Goal: Task Accomplishment & Management: Use online tool/utility

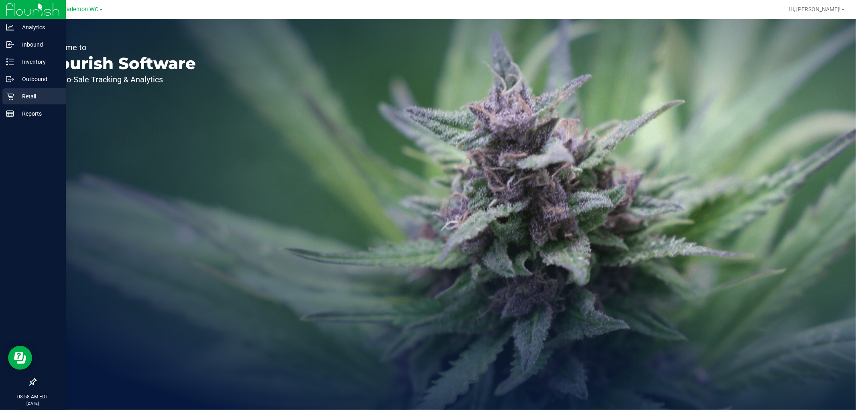
click at [32, 98] on p "Retail" at bounding box center [38, 97] width 48 height 10
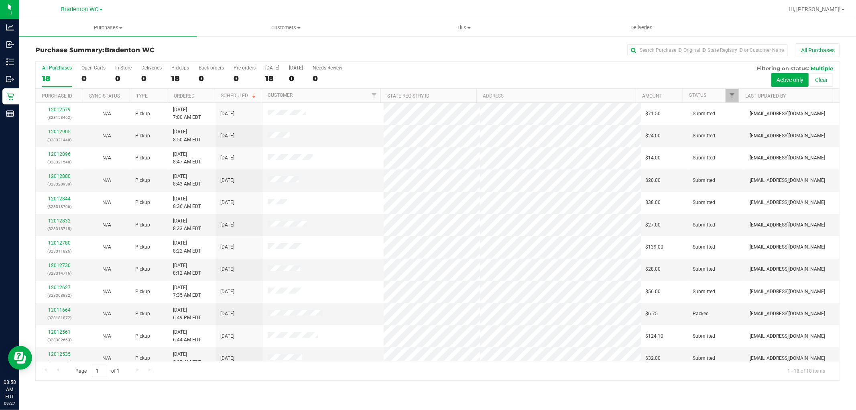
click at [101, 12] on link "Bradenton WC" at bounding box center [81, 9] width 41 height 8
click at [69, 69] on link "Tampa WC" at bounding box center [81, 70] width 117 height 11
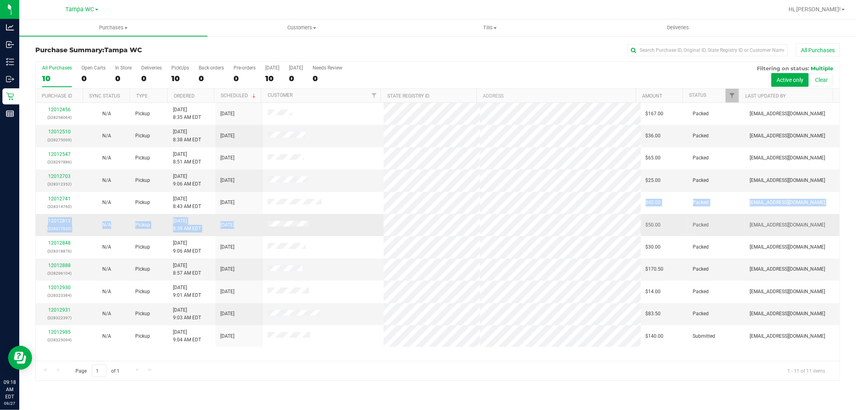
drag, startPoint x: 324, startPoint y: 201, endPoint x: 344, endPoint y: 218, distance: 25.9
click at [344, 218] on tbody "12012456 (328258064) N/A Pickup [DATE] 8:35 AM EDT 9/27/2025 $167.00 Packed [EM…" at bounding box center [438, 225] width 804 height 244
click at [344, 218] on td at bounding box center [323, 225] width 120 height 22
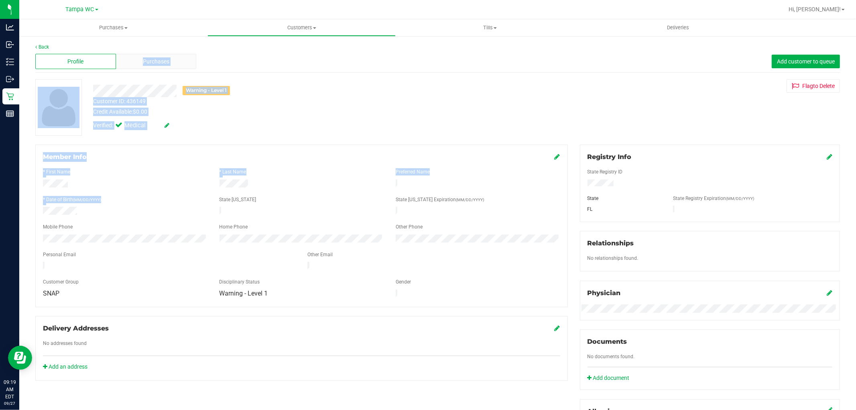
drag, startPoint x: 143, startPoint y: 58, endPoint x: 132, endPoint y: 202, distance: 144.2
click at [125, 202] on div "Back Profile Purchases Add customer to queue Warning - Level 1 Customer ID: 436…" at bounding box center [437, 298] width 805 height 511
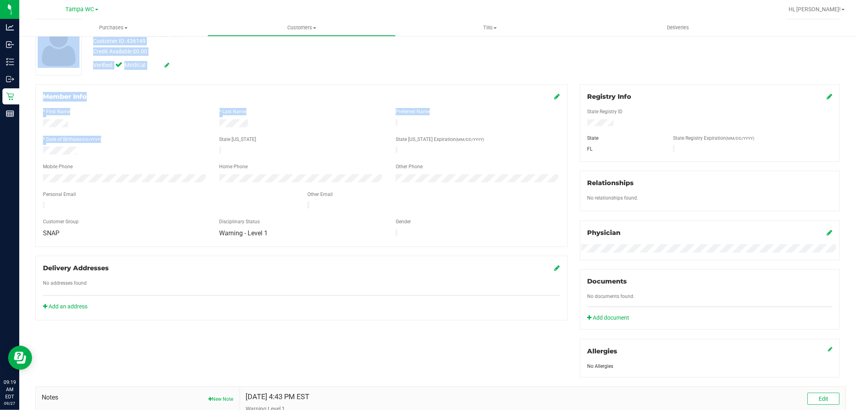
scroll to position [171, 0]
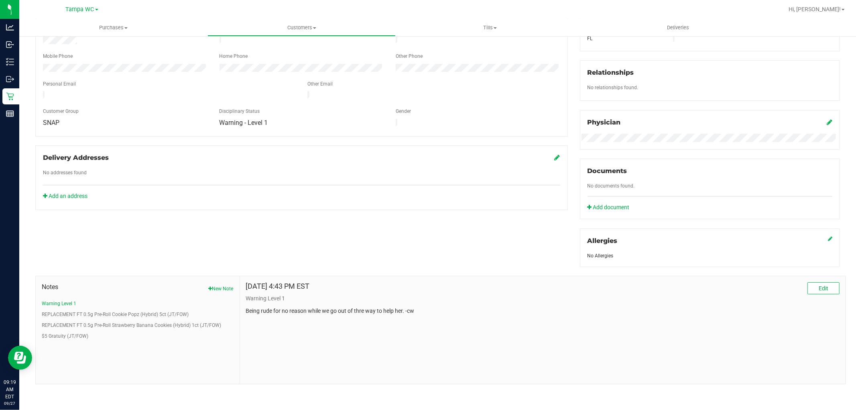
click at [133, 208] on div "Member Info * First Name * Last Name Preferred Name * Date of Birth (MM/DD/YYYY…" at bounding box center [437, 179] width 817 height 410
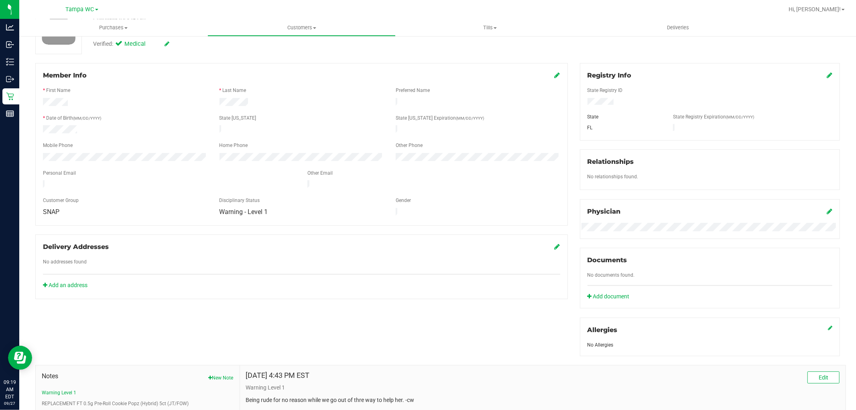
scroll to position [0, 0]
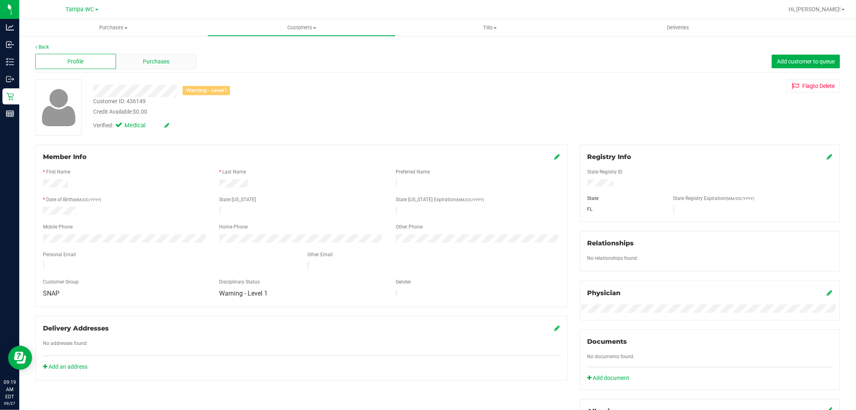
click at [159, 57] on span "Purchases" at bounding box center [156, 61] width 26 height 8
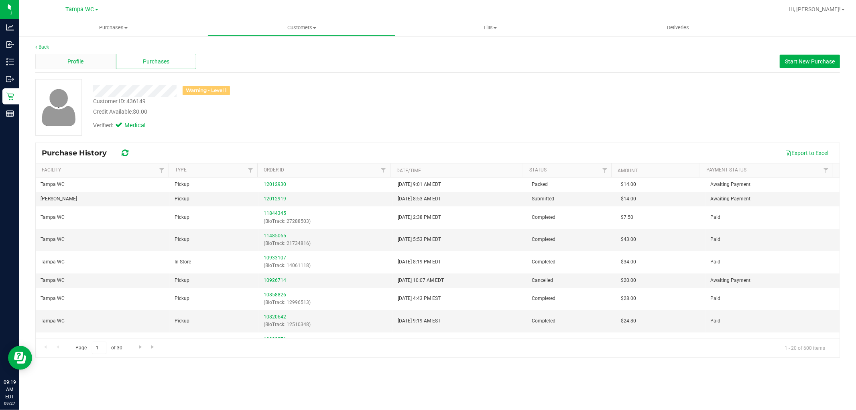
click at [94, 63] on div "Profile" at bounding box center [75, 61] width 81 height 15
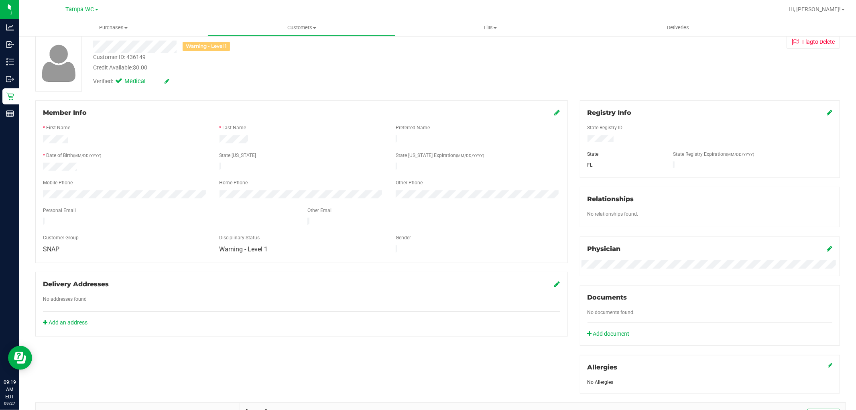
scroll to position [171, 0]
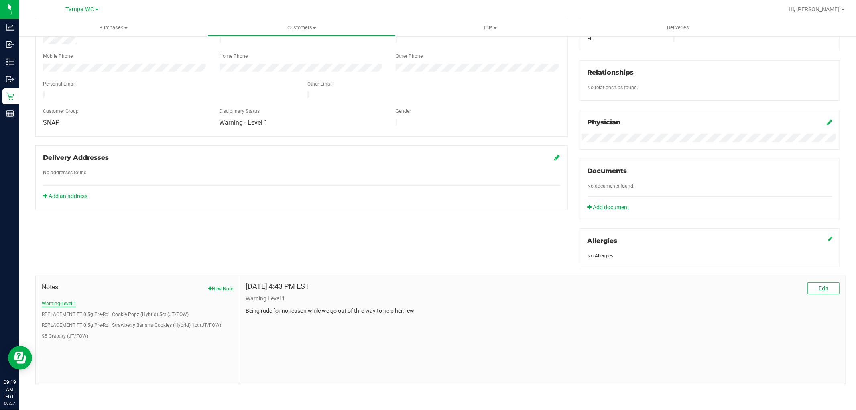
click at [67, 305] on button "Warning Level 1" at bounding box center [59, 303] width 35 height 7
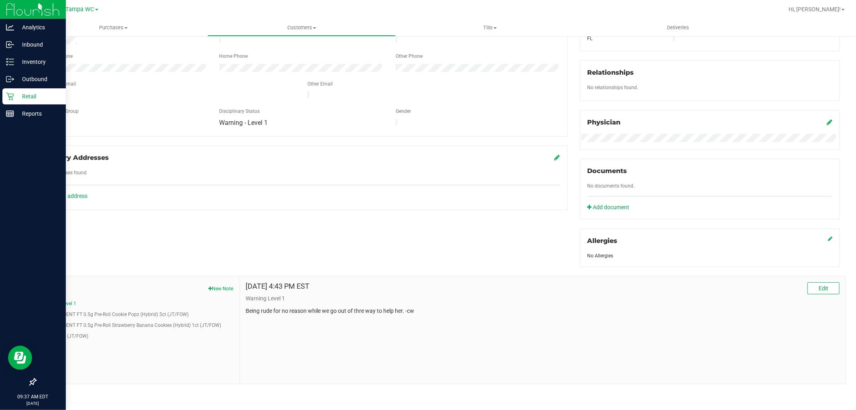
click at [13, 98] on icon at bounding box center [10, 97] width 8 height 8
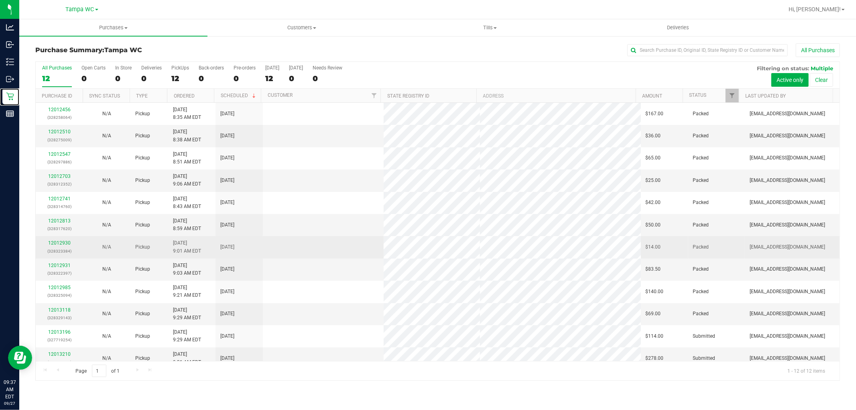
scroll to position [8, 0]
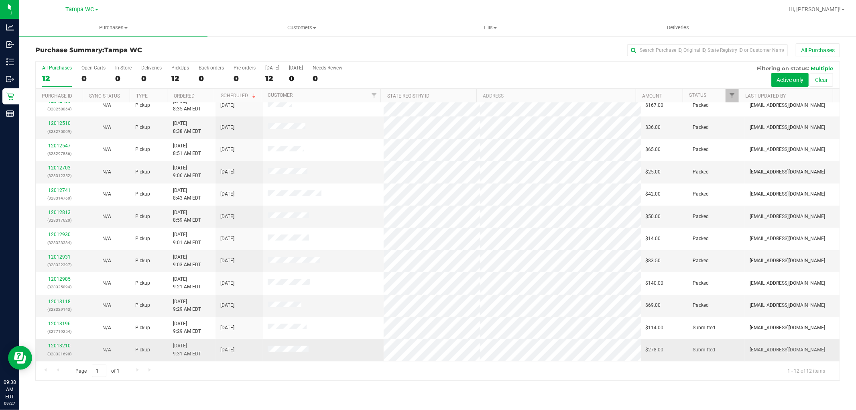
click at [61, 350] on div "12013210 (328331690)" at bounding box center [60, 349] width 38 height 15
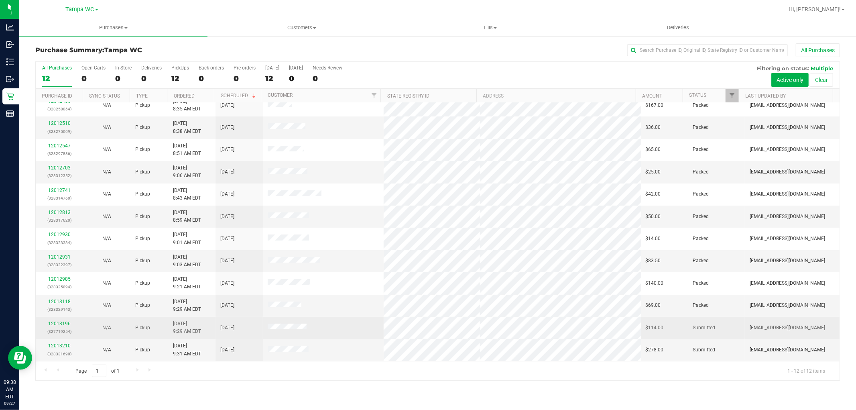
click at [63, 328] on p "(327719254)" at bounding box center [60, 332] width 38 height 8
click at [61, 326] on link "12013196" at bounding box center [59, 324] width 22 height 6
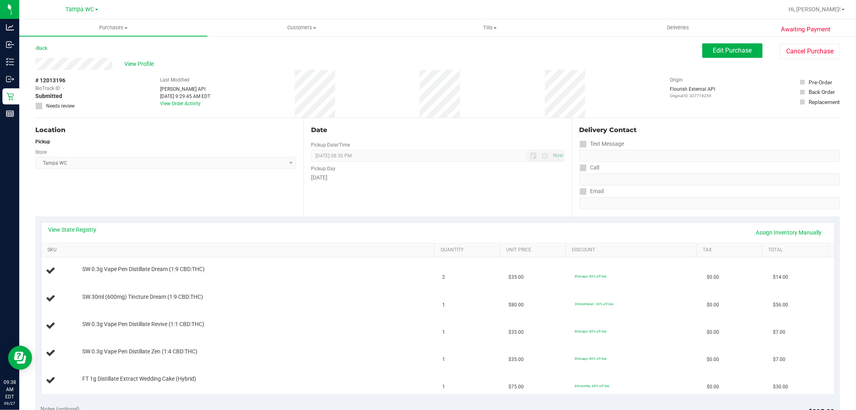
click at [143, 247] on link "SKU" at bounding box center [239, 250] width 384 height 6
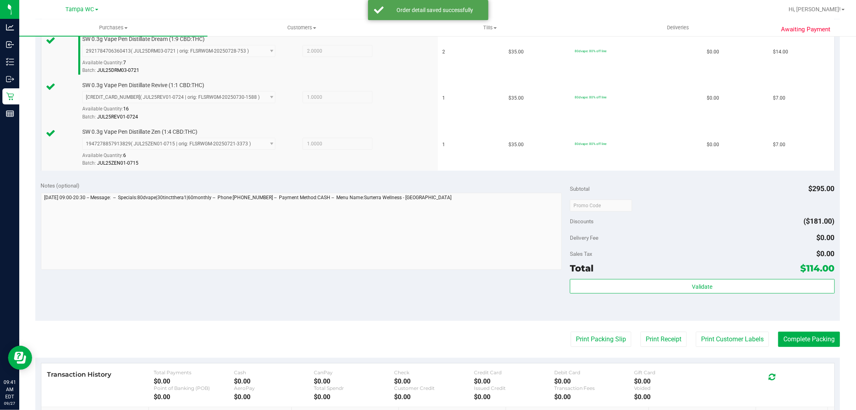
scroll to position [356, 0]
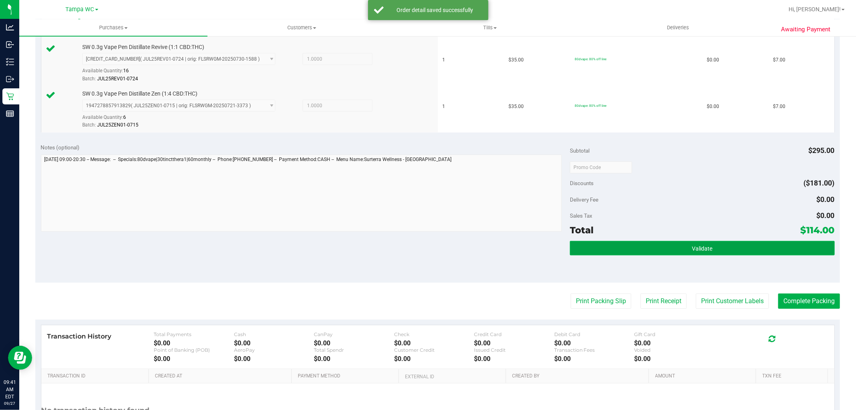
click at [655, 243] on button "Validate" at bounding box center [702, 248] width 265 height 14
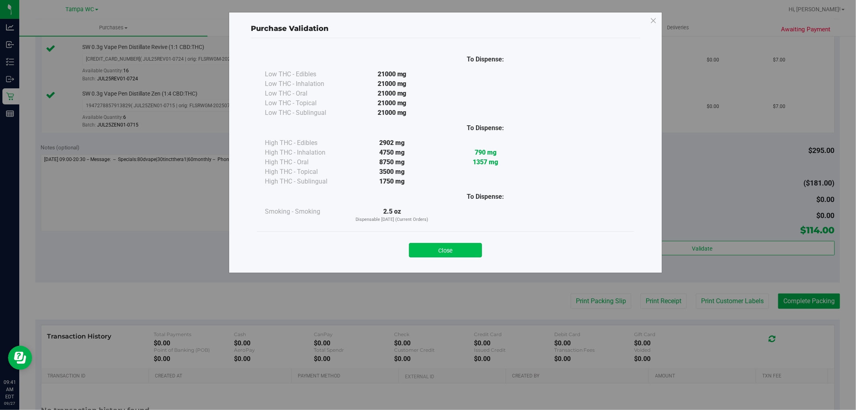
click at [424, 255] on button "Close" at bounding box center [445, 250] width 73 height 14
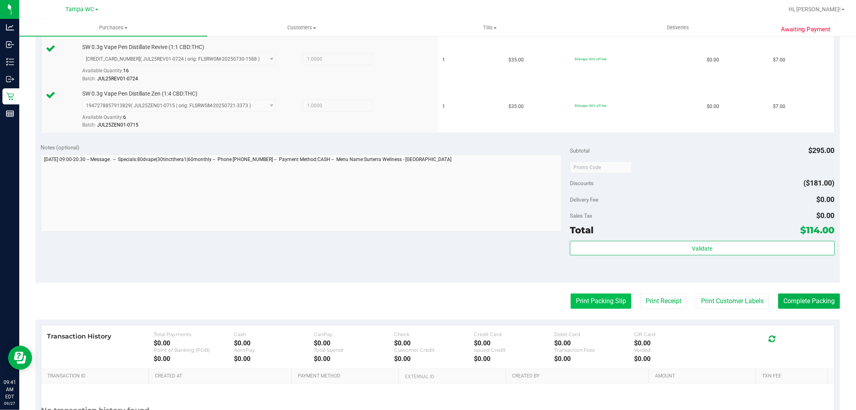
click at [615, 304] on button "Print Packing Slip" at bounding box center [601, 300] width 61 height 15
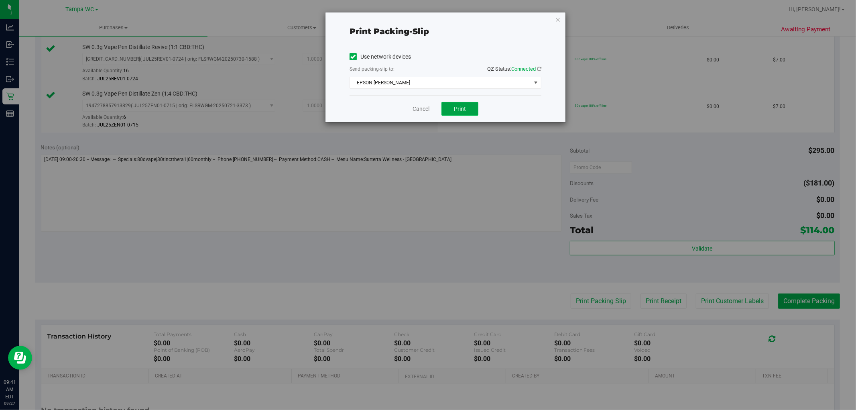
click at [465, 108] on span "Print" at bounding box center [460, 109] width 12 height 6
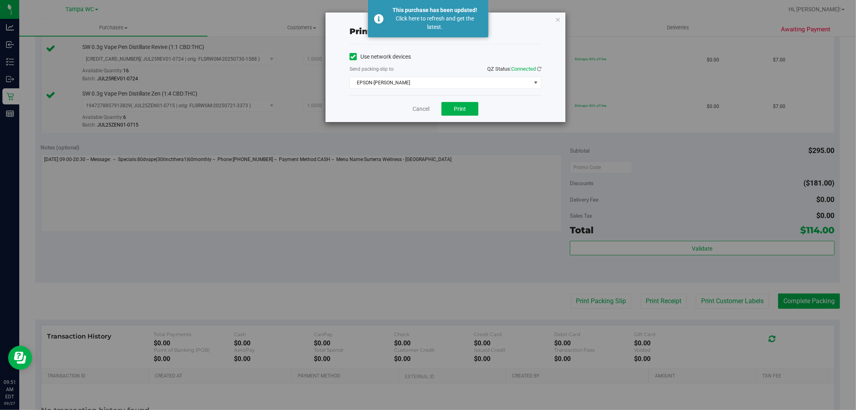
click at [426, 104] on div "Cancel Print" at bounding box center [446, 108] width 192 height 27
click at [420, 109] on link "Cancel" at bounding box center [421, 109] width 17 height 8
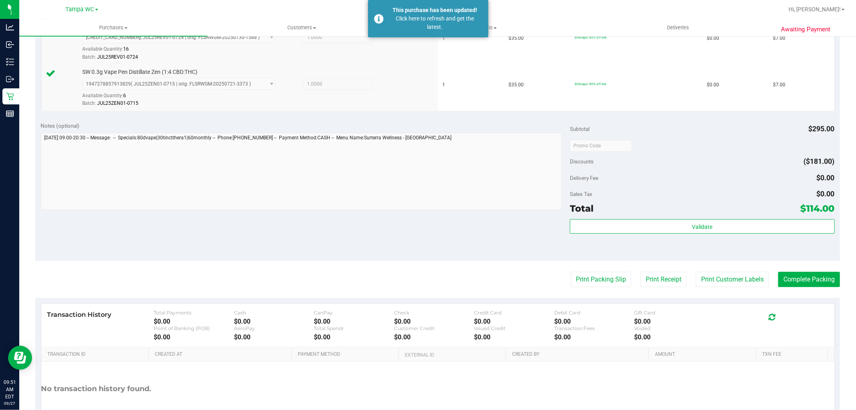
scroll to position [434, 0]
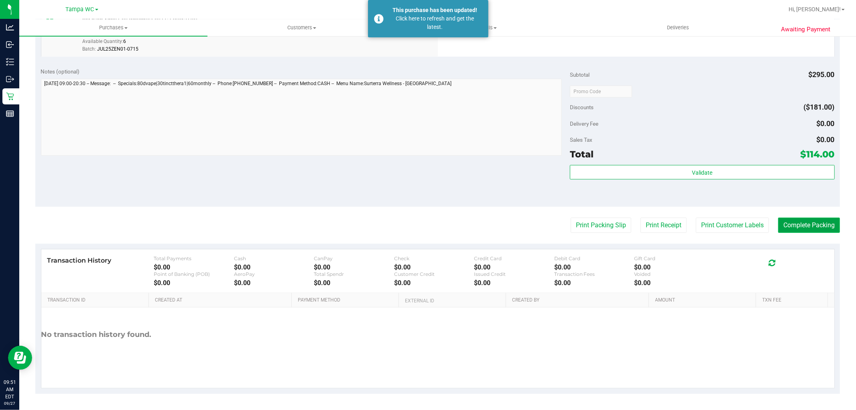
click at [810, 222] on button "Complete Packing" at bounding box center [809, 225] width 62 height 15
